Goal: Task Accomplishment & Management: Manage account settings

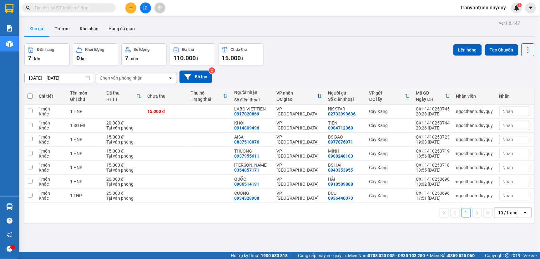
click at [52, 8] on input "text" at bounding box center [71, 7] width 74 height 7
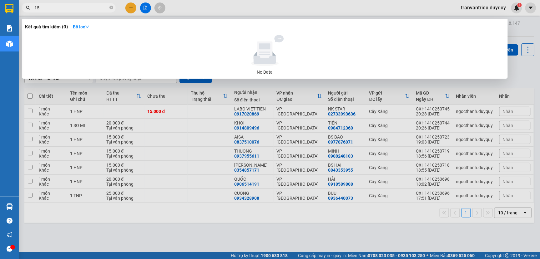
type input "150"
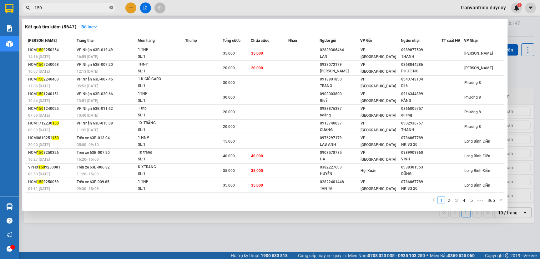
click at [111, 6] on icon "close-circle" at bounding box center [111, 8] width 4 height 4
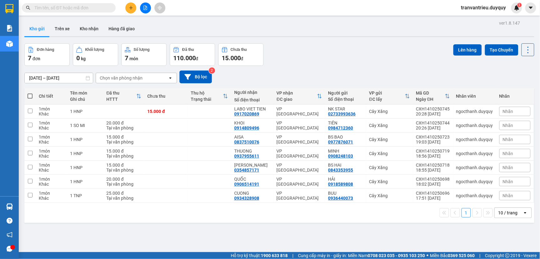
click at [62, 11] on input "text" at bounding box center [71, 7] width 74 height 7
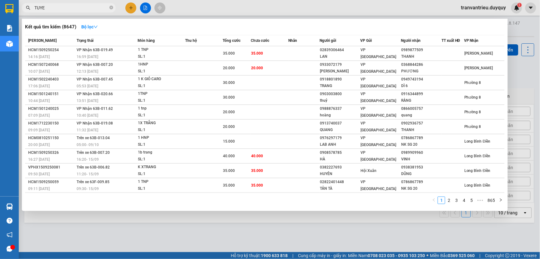
type input "TUYET"
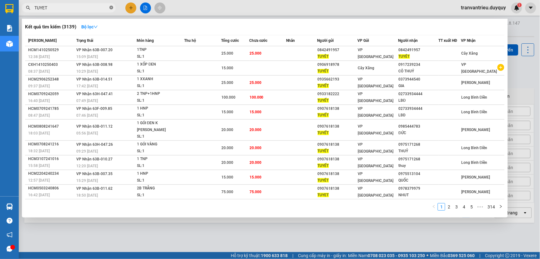
click at [110, 7] on icon "close-circle" at bounding box center [111, 8] width 4 height 4
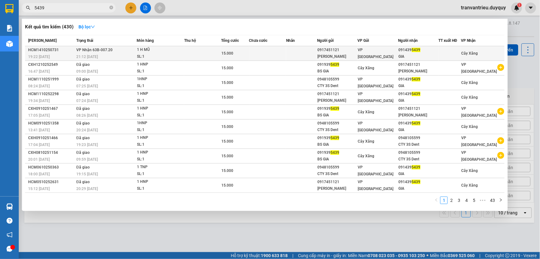
type input "5439"
click at [405, 52] on div "091439 5439" at bounding box center [418, 50] width 40 height 7
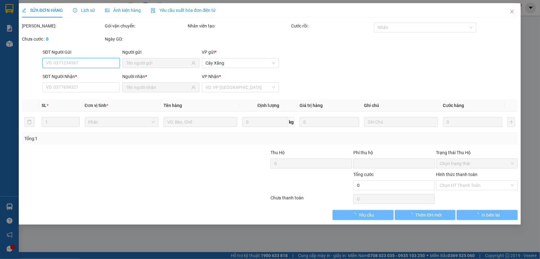
type input "0917451121"
type input "[PERSON_NAME]"
type input "0914395439"
type input "GIA"
type input "0"
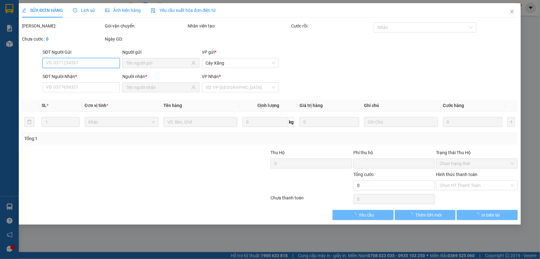
type input "15.000"
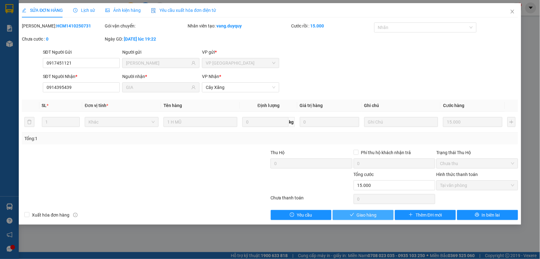
click at [370, 214] on span "Giao hàng" at bounding box center [367, 215] width 20 height 7
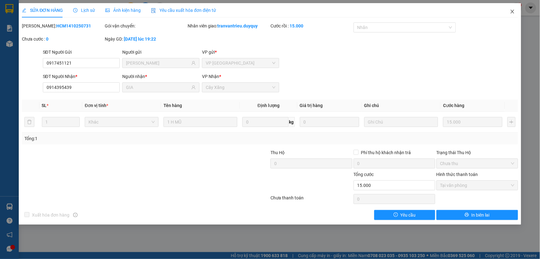
click at [512, 11] on icon "close" at bounding box center [512, 11] width 5 height 5
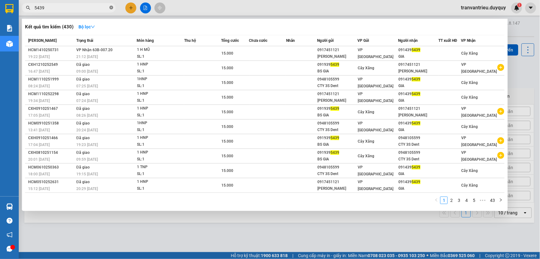
click at [111, 8] on icon "close-circle" at bounding box center [111, 8] width 4 height 4
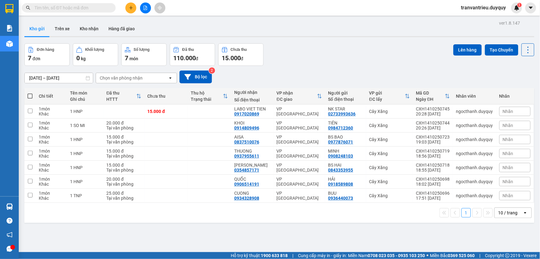
click at [31, 96] on span at bounding box center [29, 96] width 5 height 5
click at [30, 93] on input "checkbox" at bounding box center [30, 93] width 0 height 0
checkbox input "true"
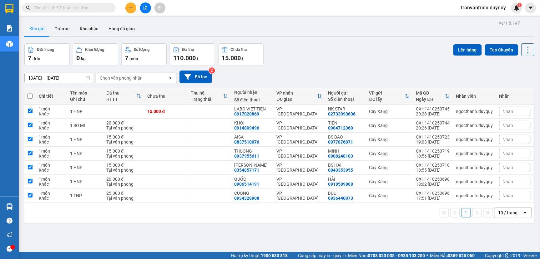
checkbox input "true"
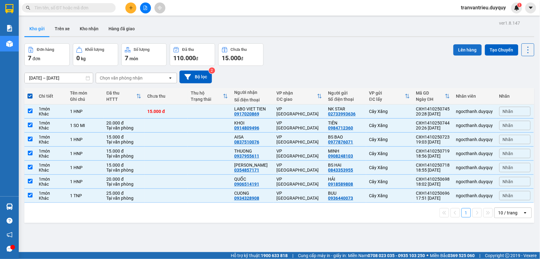
click at [458, 46] on button "Lên hàng" at bounding box center [467, 49] width 28 height 11
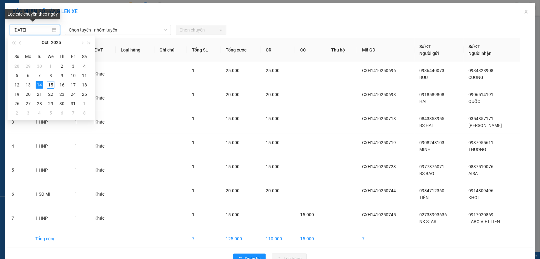
click at [42, 27] on input "[DATE]" at bounding box center [31, 30] width 37 height 7
click at [48, 85] on div "15" at bounding box center [50, 84] width 7 height 7
type input "[DATE]"
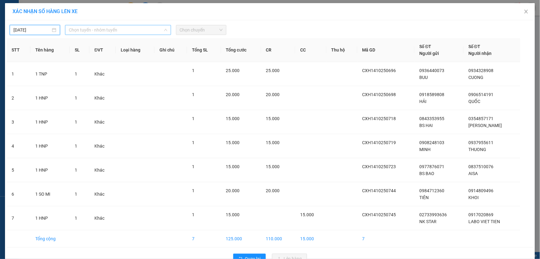
click at [128, 31] on span "Chọn tuyến - nhóm tuyến" at bounding box center [118, 29] width 98 height 9
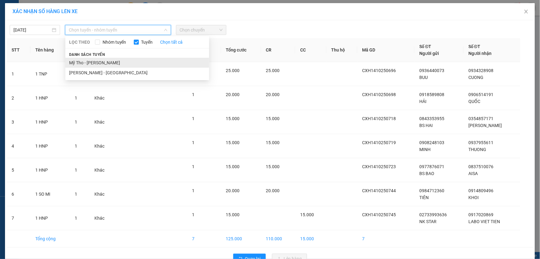
click at [91, 64] on li "Mỹ Tho - [PERSON_NAME]" at bounding box center [137, 63] width 144 height 10
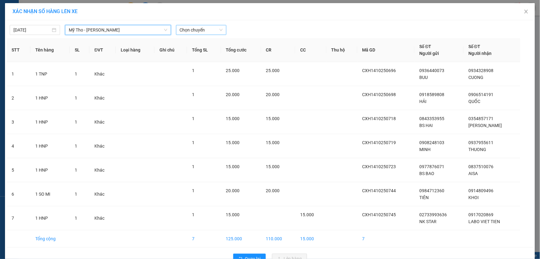
click at [208, 32] on span "Chọn chuyến" at bounding box center [201, 29] width 43 height 9
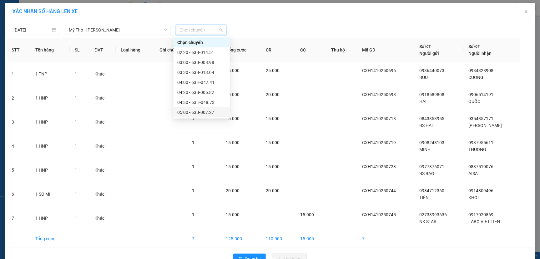
click at [204, 112] on div "05:00 - 63B-007.27" at bounding box center [201, 112] width 49 height 7
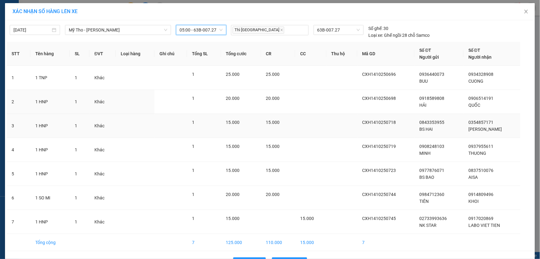
scroll to position [21, 0]
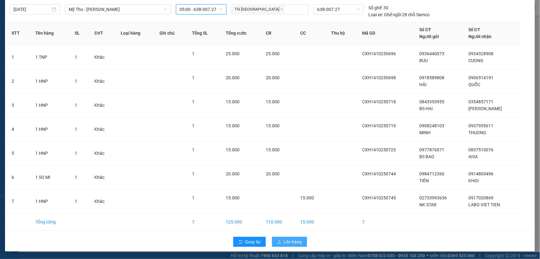
click at [289, 242] on span "Lên hàng" at bounding box center [293, 242] width 18 height 7
